Goal: Transaction & Acquisition: Subscribe to service/newsletter

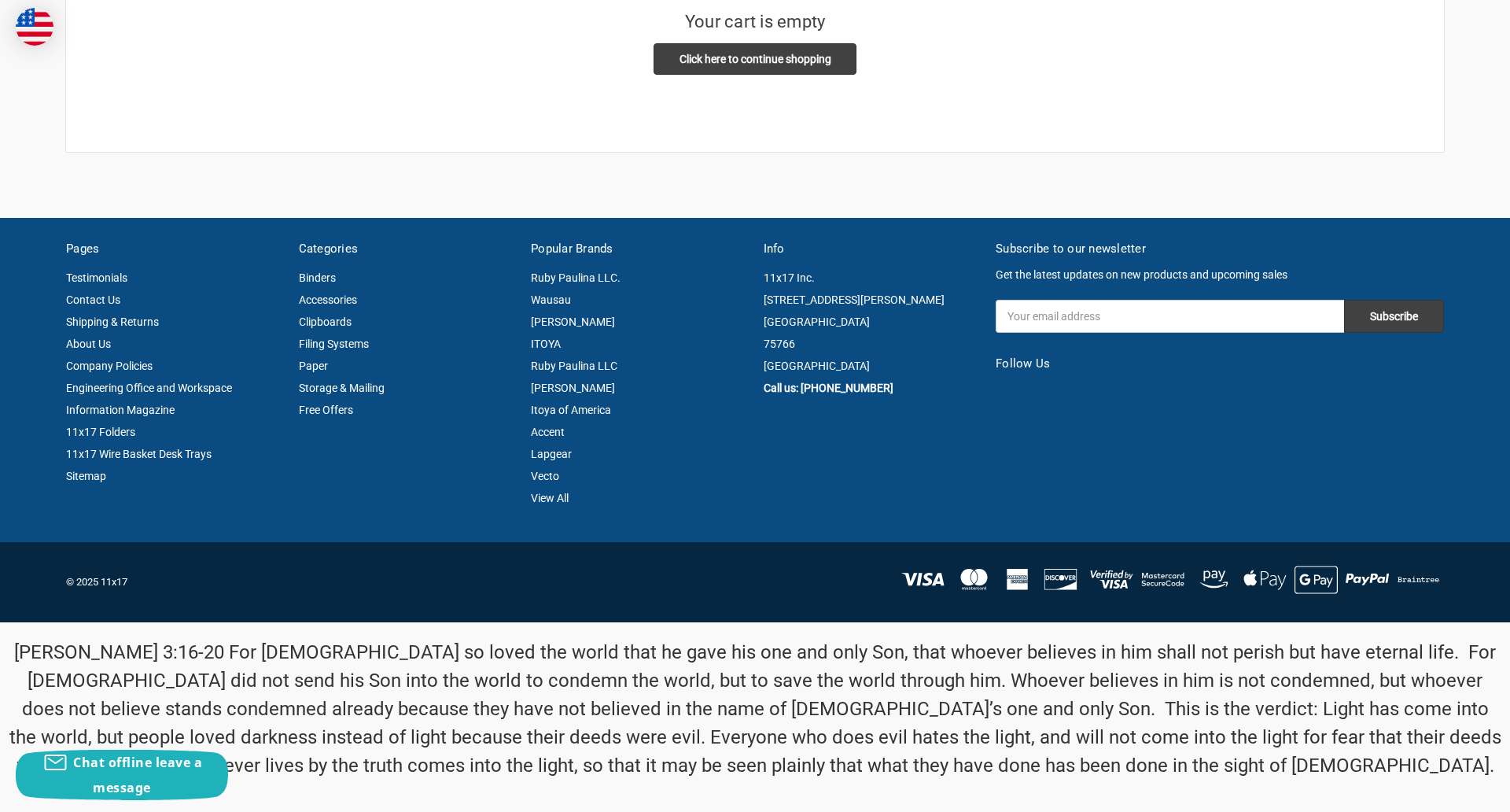
scroll to position [11, 0]
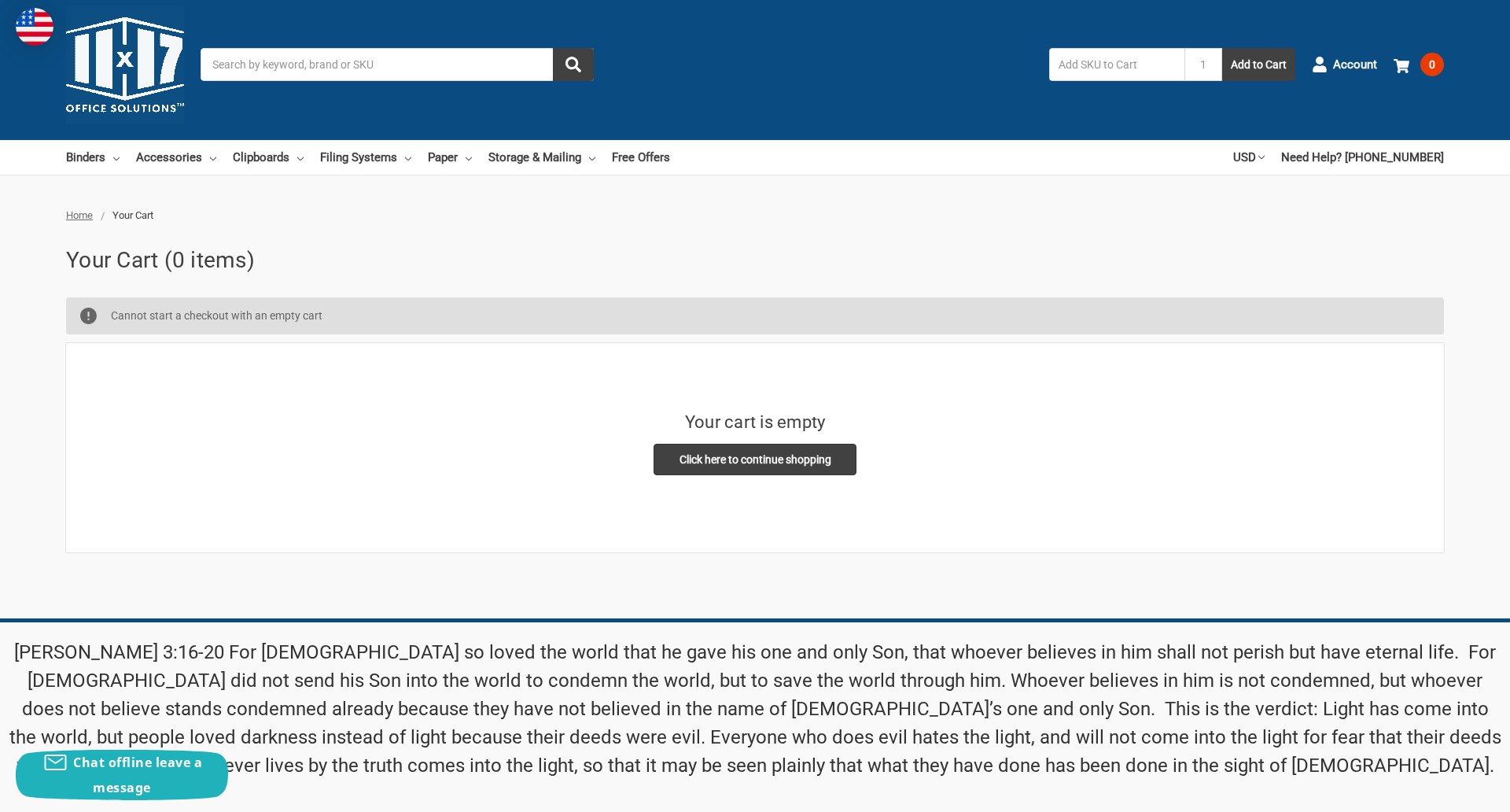
click at [1170, 700] on input "Email Address" at bounding box center [1170, 716] width 348 height 33
type input "reflectiz@bigcommerce.com"
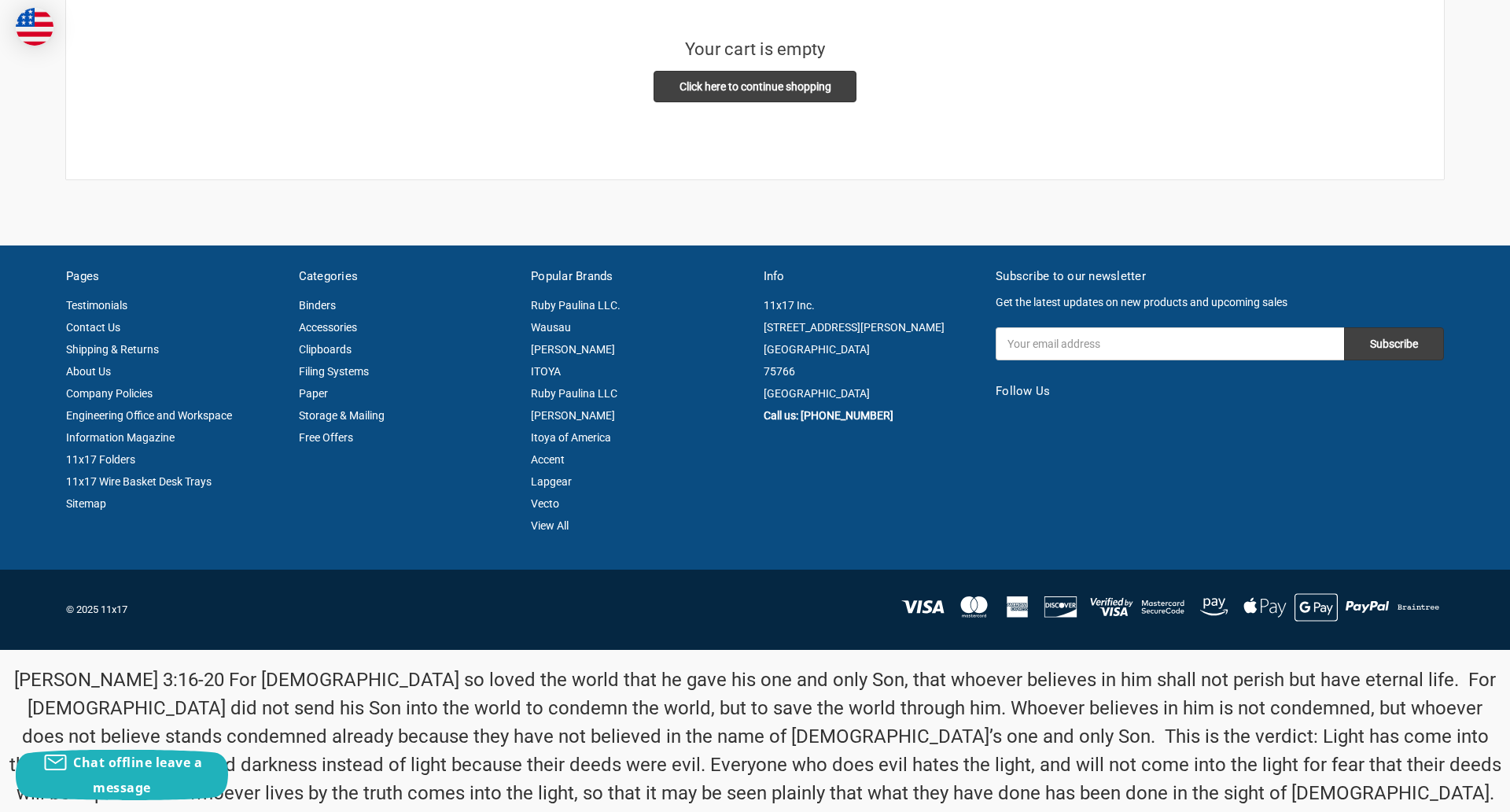
scroll to position [411, 0]
